Goal: Task Accomplishment & Management: Use online tool/utility

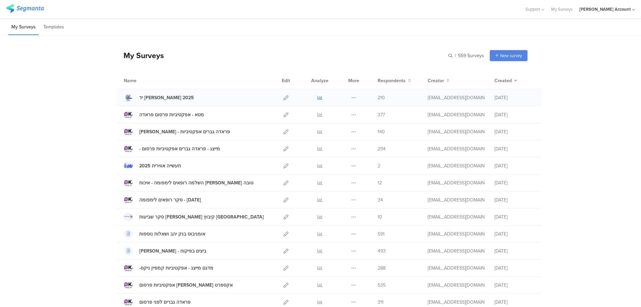
click at [318, 96] on icon at bounding box center [320, 97] width 5 height 5
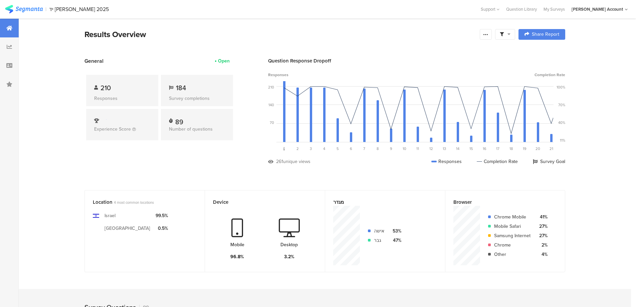
click at [511, 36] on span at bounding box center [505, 34] width 11 height 6
click at [543, 53] on span at bounding box center [539, 52] width 10 height 5
click at [489, 32] on icon at bounding box center [485, 34] width 5 height 5
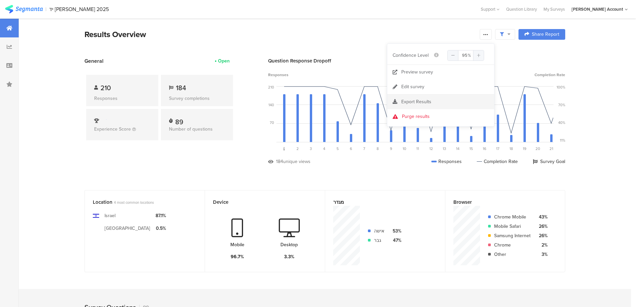
click at [422, 101] on span "Export Results" at bounding box center [416, 101] width 30 height 7
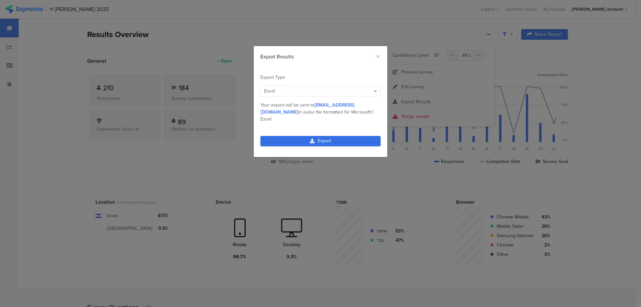
click at [334, 136] on link "Export" at bounding box center [320, 141] width 120 height 10
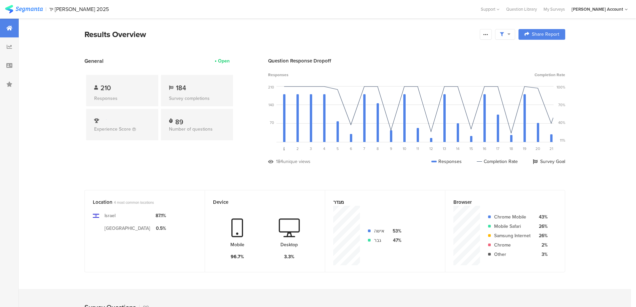
click at [522, 306] on div "Survey Questions 89" at bounding box center [325, 305] width 534 height 33
